Goal: Navigation & Orientation: Understand site structure

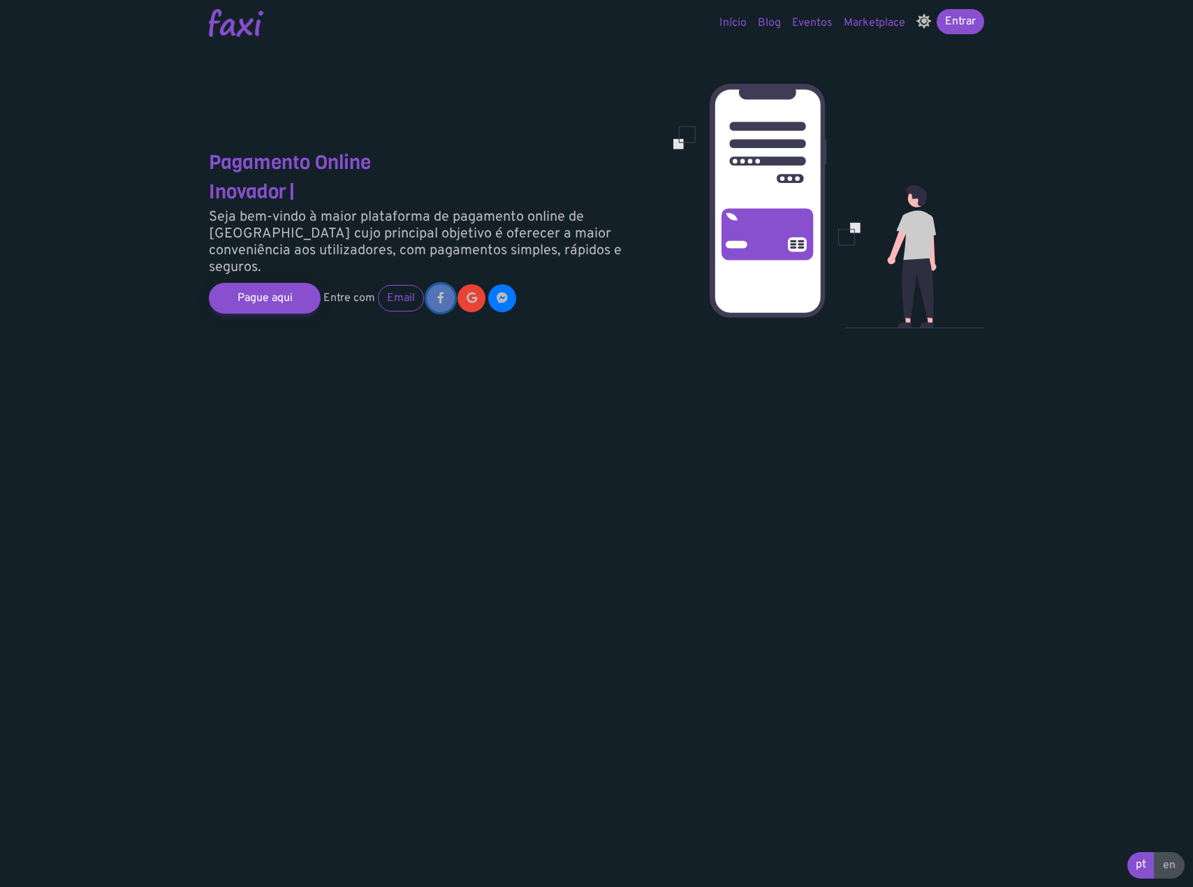
click at [444, 284] on link at bounding box center [441, 298] width 28 height 28
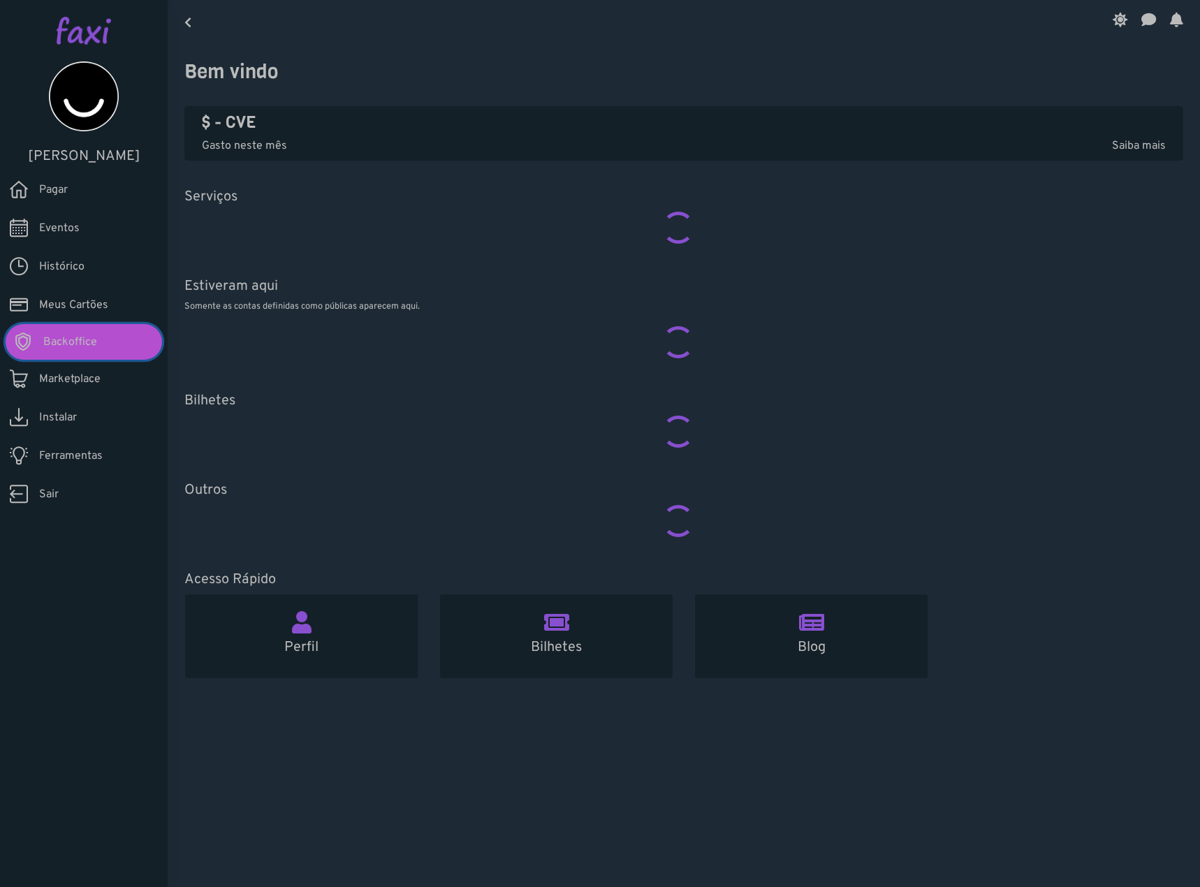
click at [82, 341] on span "Backoffice" at bounding box center [70, 342] width 54 height 17
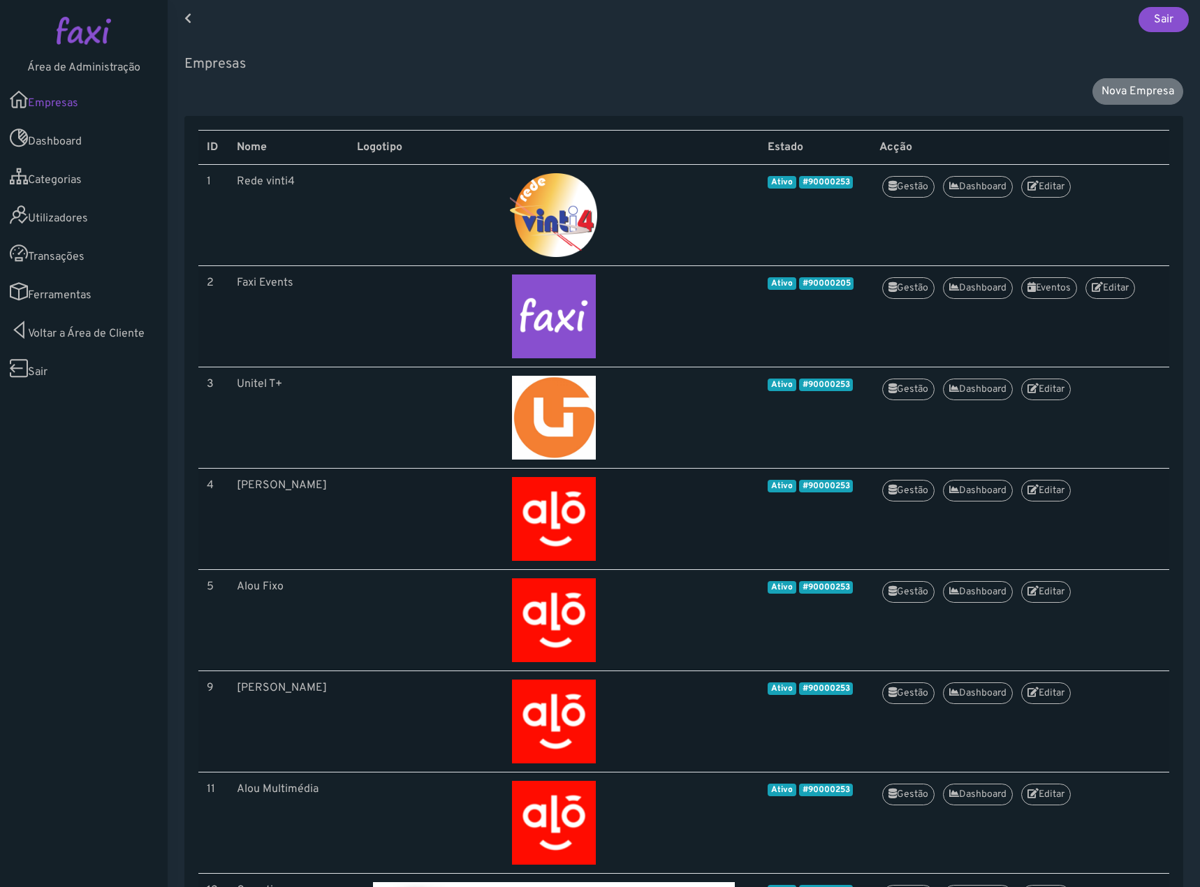
click at [60, 287] on link "Ferramentas" at bounding box center [84, 291] width 168 height 38
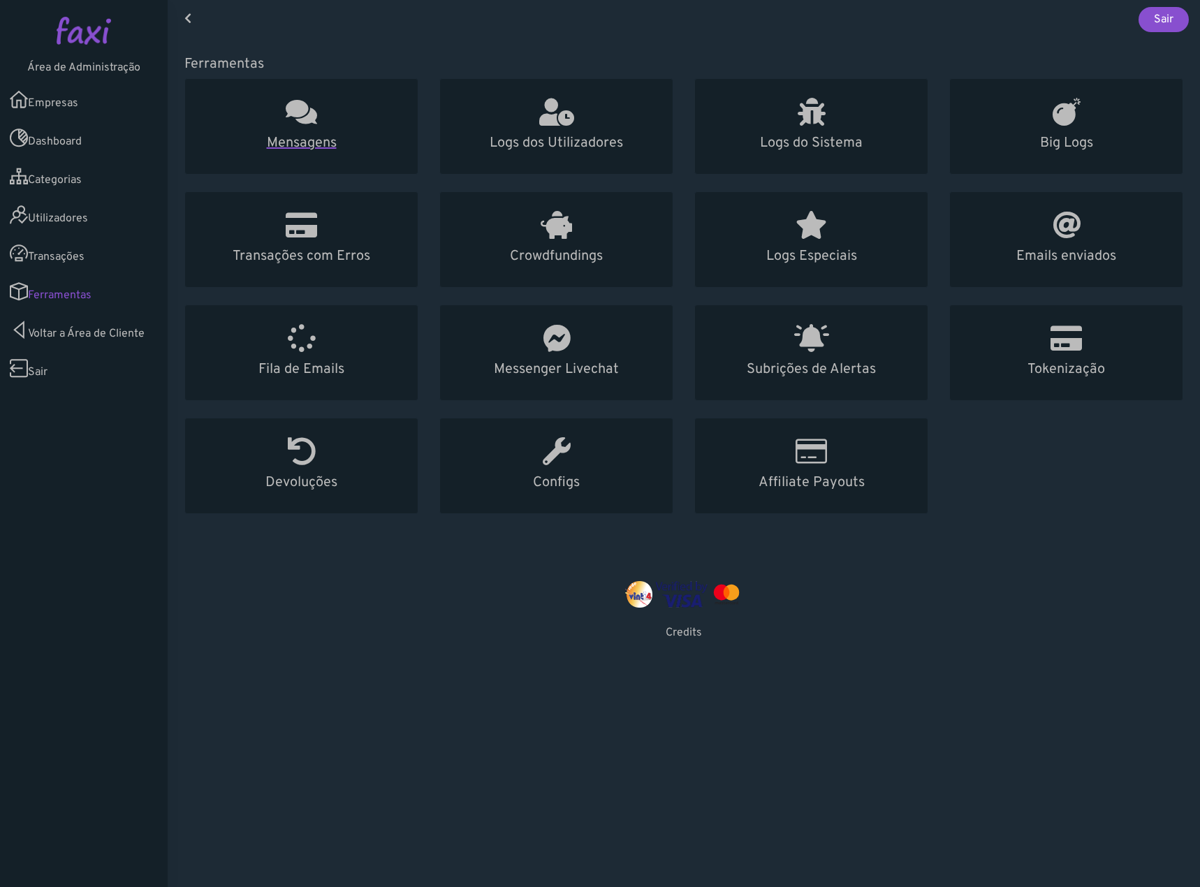
click at [279, 144] on h5 "Mensagens" at bounding box center [301, 143] width 199 height 17
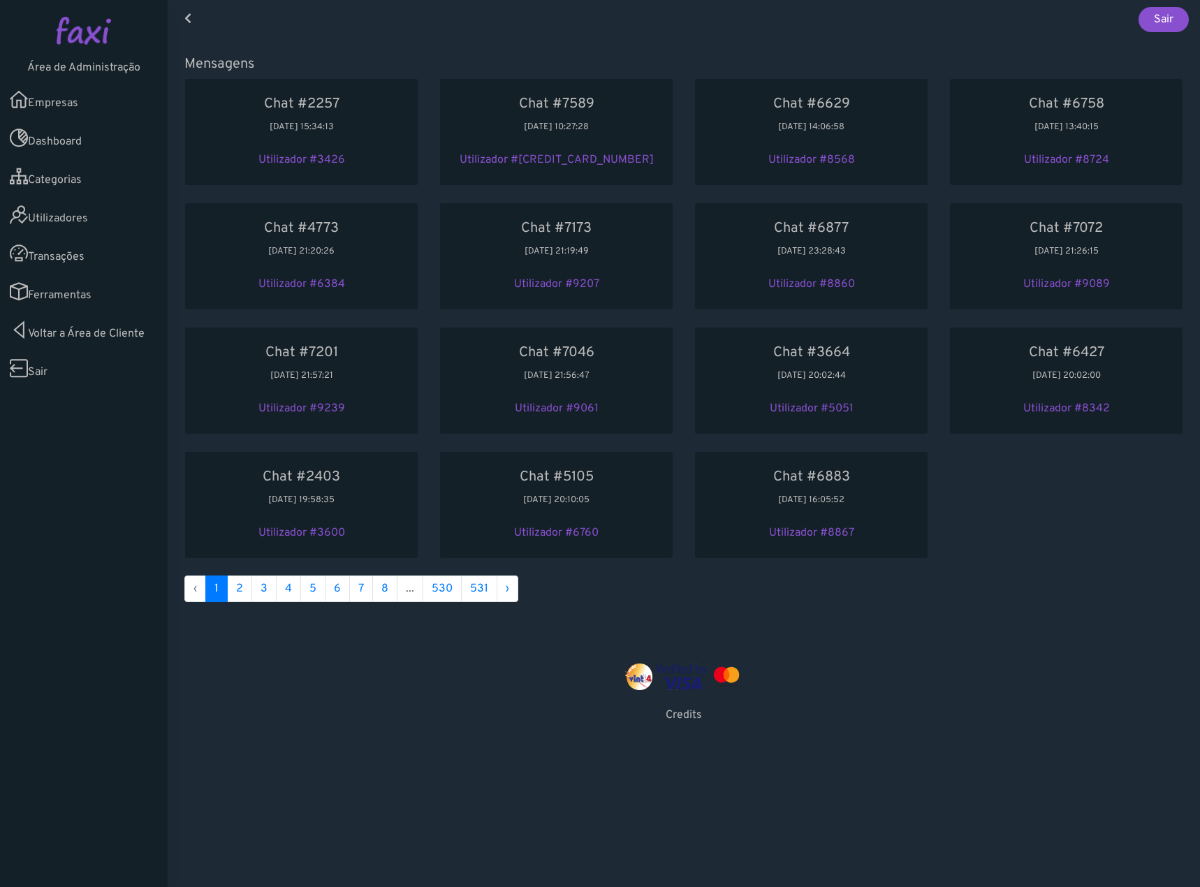
click at [85, 38] on img at bounding box center [84, 31] width 54 height 28
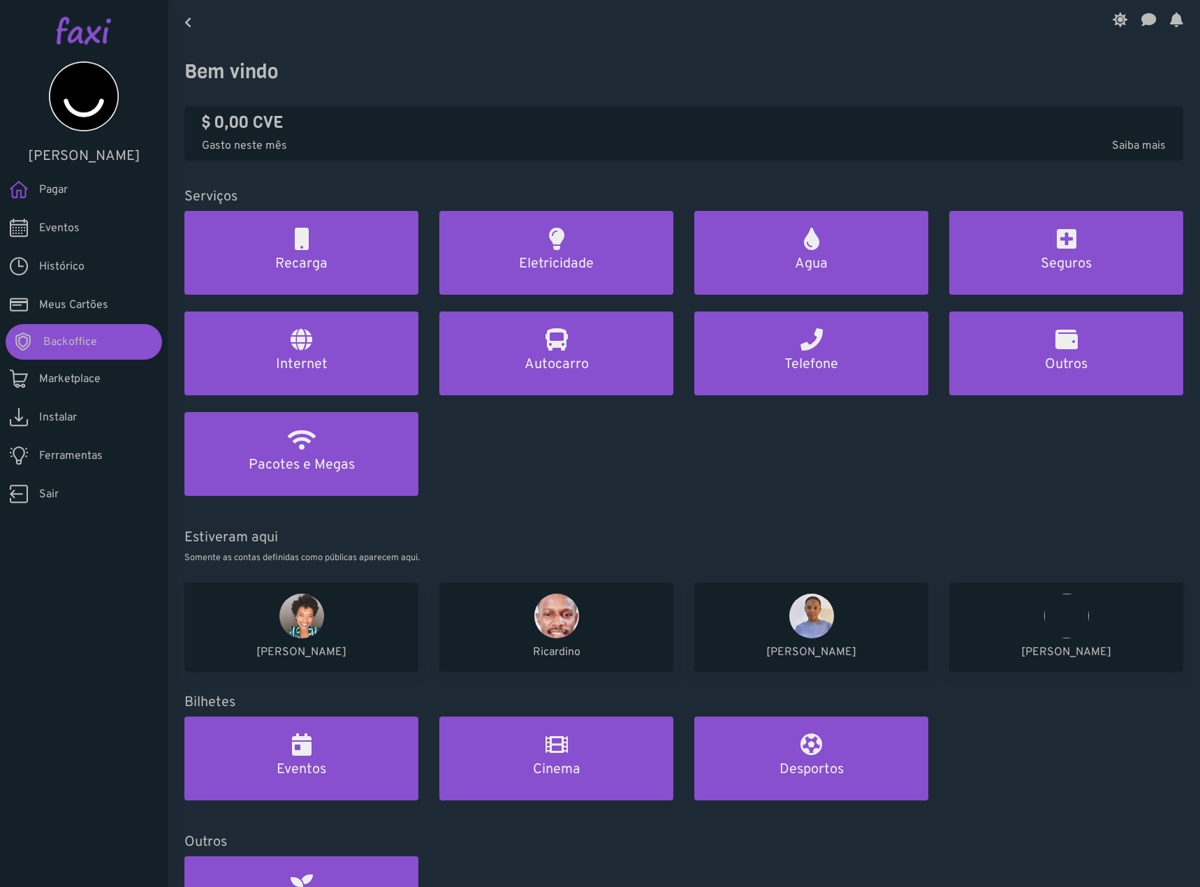
click at [90, 297] on span "Meus Cartões" at bounding box center [73, 305] width 69 height 17
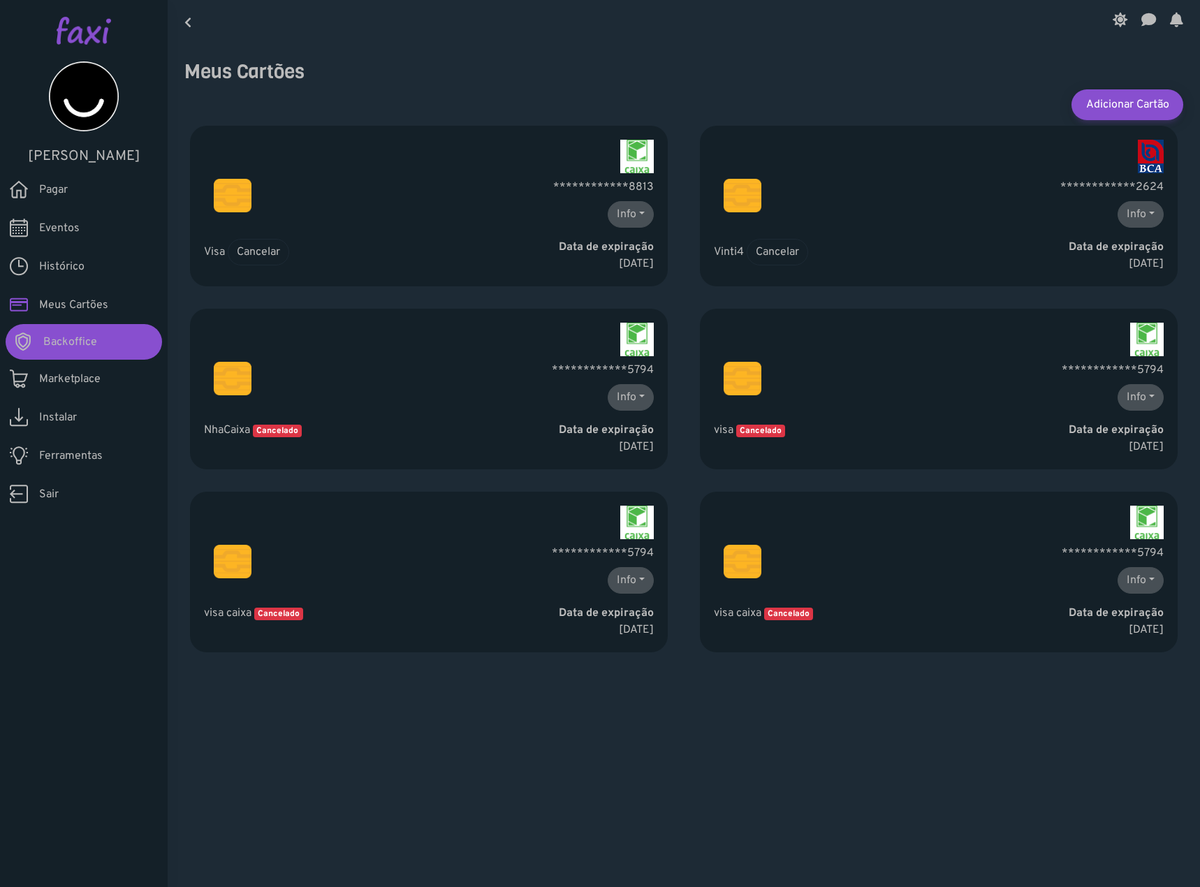
click at [76, 268] on span "Histórico" at bounding box center [61, 266] width 45 height 17
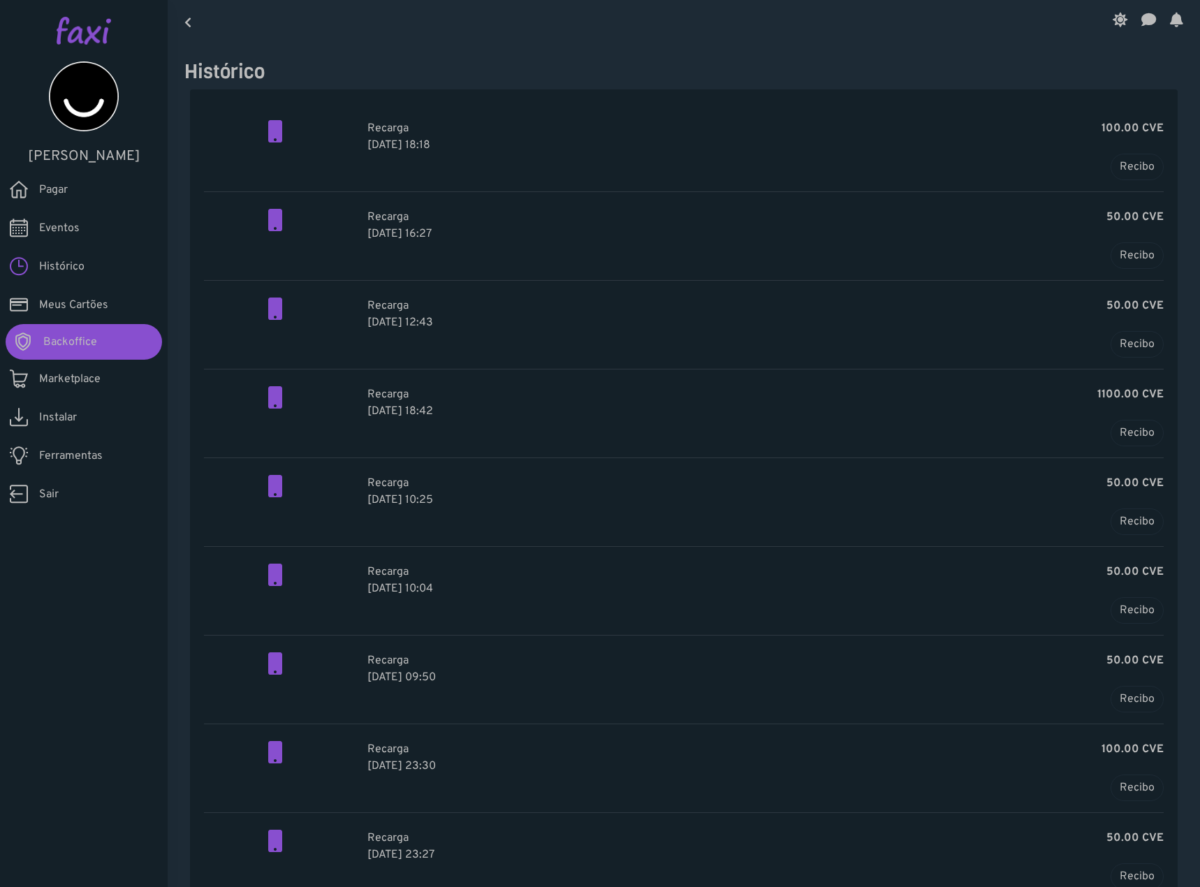
click at [105, 304] on span "Meus Cartões" at bounding box center [73, 305] width 69 height 17
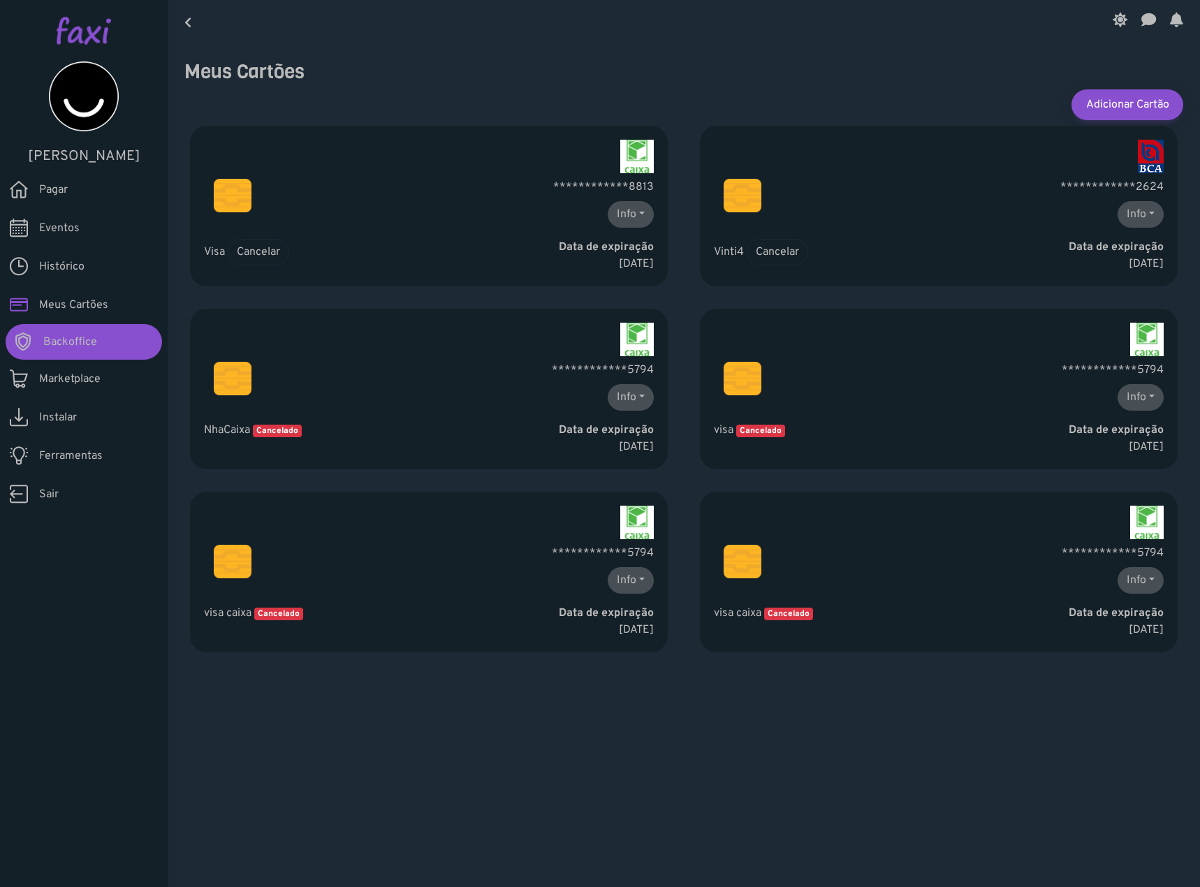
click at [78, 458] on span "Ferramentas" at bounding box center [71, 456] width 64 height 17
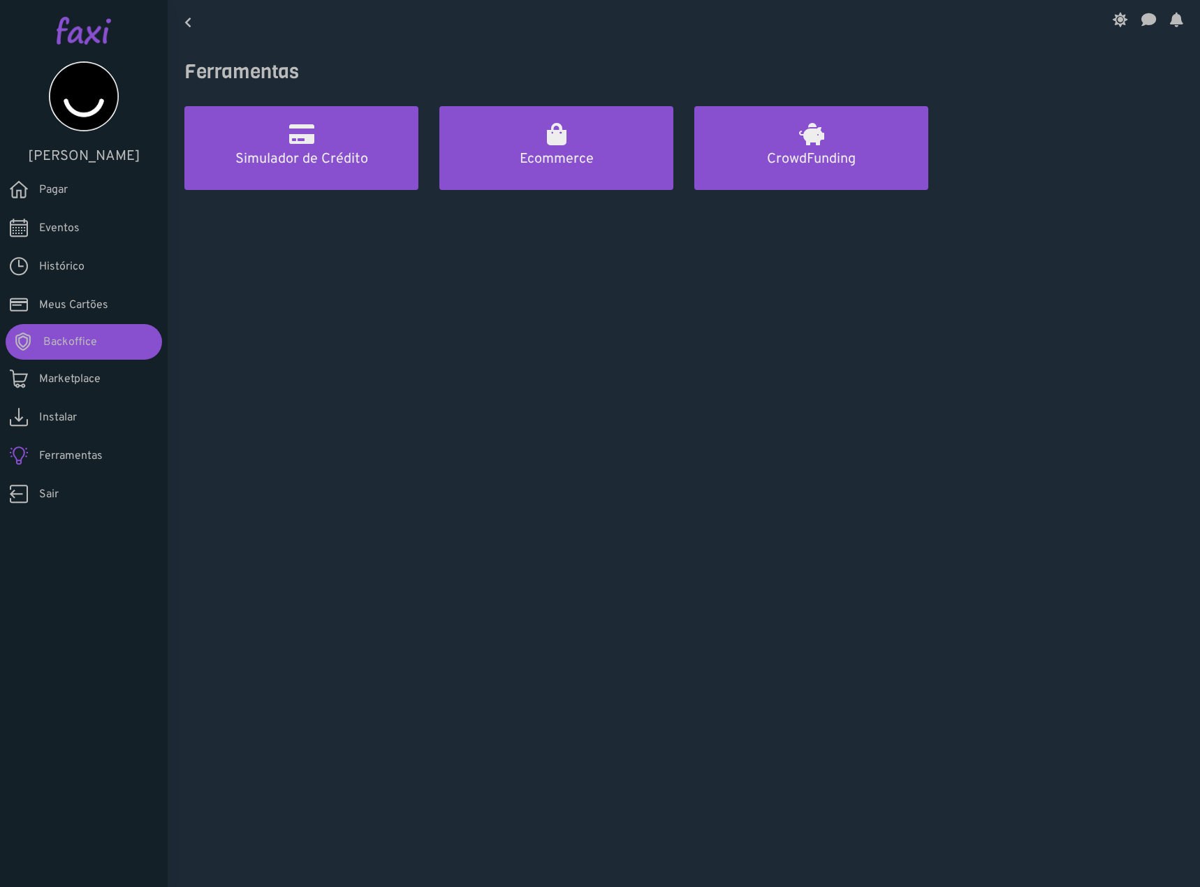
click at [102, 198] on link "Pagar" at bounding box center [84, 189] width 168 height 38
